Goal: Check status: Check status

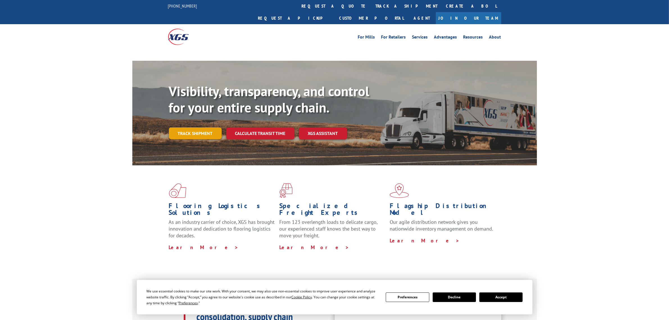
click at [193, 127] on link "Track shipment" at bounding box center [195, 133] width 53 height 12
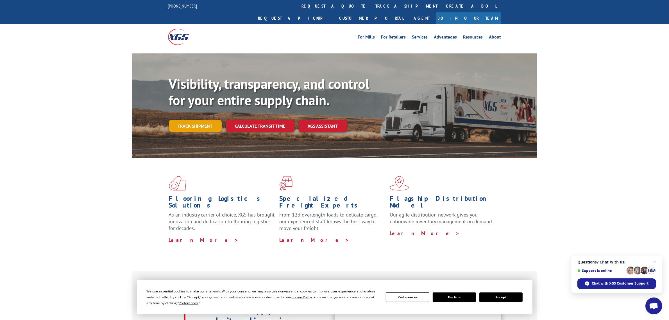
click at [179, 120] on link "Track shipment" at bounding box center [195, 126] width 53 height 12
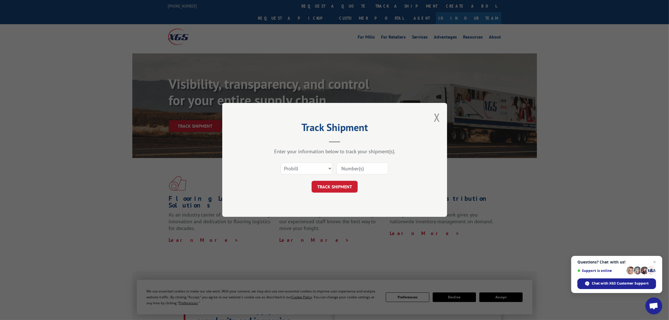
click at [358, 164] on input at bounding box center [363, 169] width 52 height 12
paste input "094219667"
type input "094219667"
click at [340, 193] on button "TRACK SHIPMENT" at bounding box center [335, 187] width 46 height 12
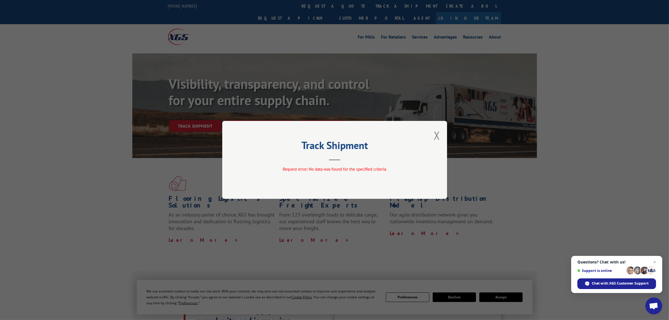
click at [440, 137] on div "Track Shipment Request error: No data was found for the specified criteria." at bounding box center [334, 160] width 225 height 78
click at [437, 135] on button "Close modal" at bounding box center [437, 135] width 6 height 15
